Goal: Find specific page/section: Find specific page/section

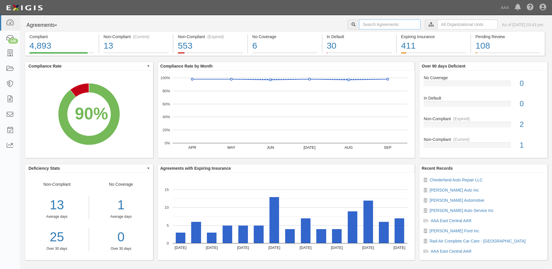
click at [373, 23] on input "text" at bounding box center [389, 24] width 61 height 10
type input "[PERSON_NAME]"
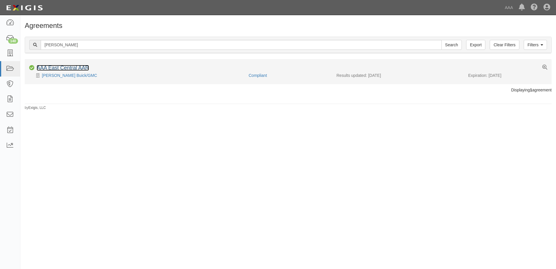
click at [73, 68] on link "AAA East Central AAR" at bounding box center [63, 68] width 52 height 6
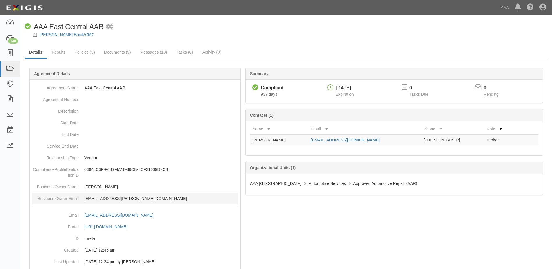
scroll to position [15, 0]
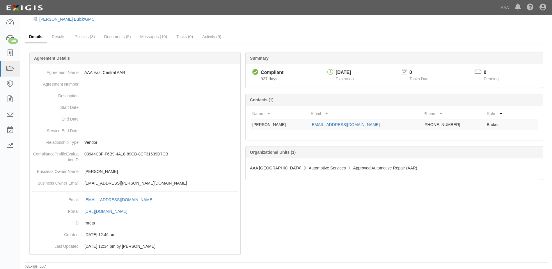
click at [38, 36] on link "Details" at bounding box center [36, 37] width 22 height 13
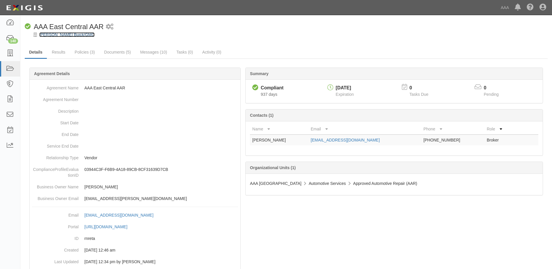
click at [69, 34] on link "[PERSON_NAME] Buick/GMC" at bounding box center [66, 34] width 55 height 5
